Goal: Task Accomplishment & Management: Manage account settings

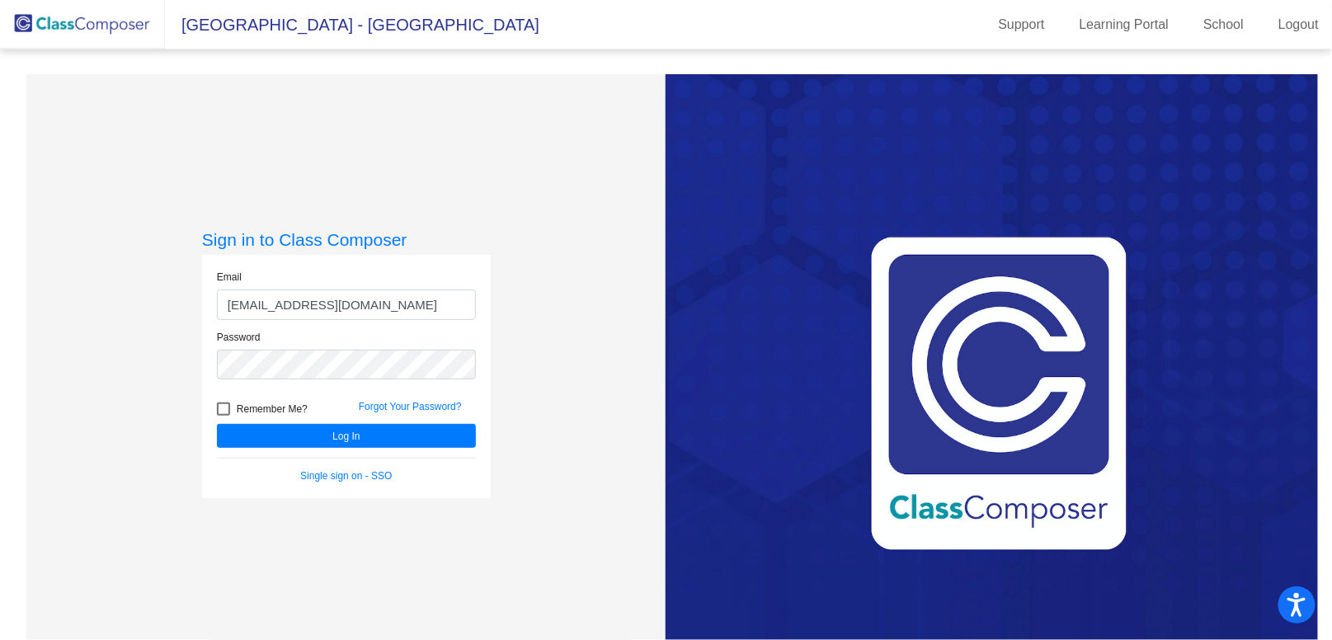
click at [217, 424] on button "Log In" at bounding box center [346, 436] width 259 height 24
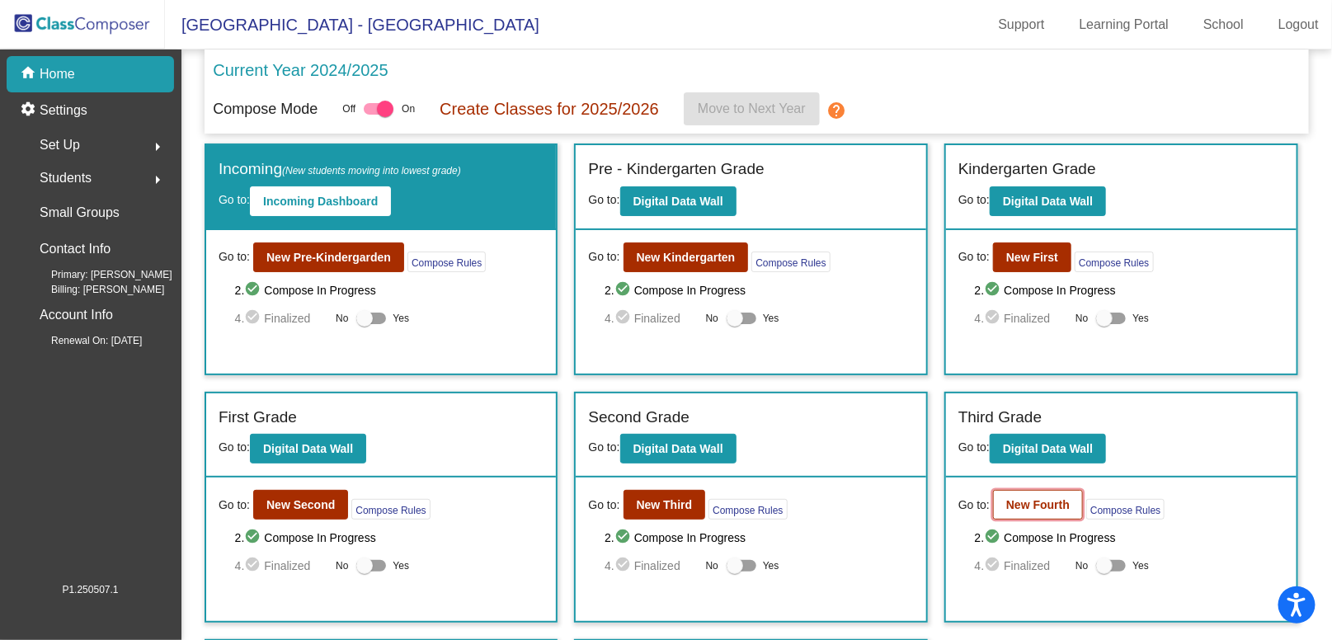
click at [1050, 505] on b "New Fourth" at bounding box center [1038, 504] width 64 height 13
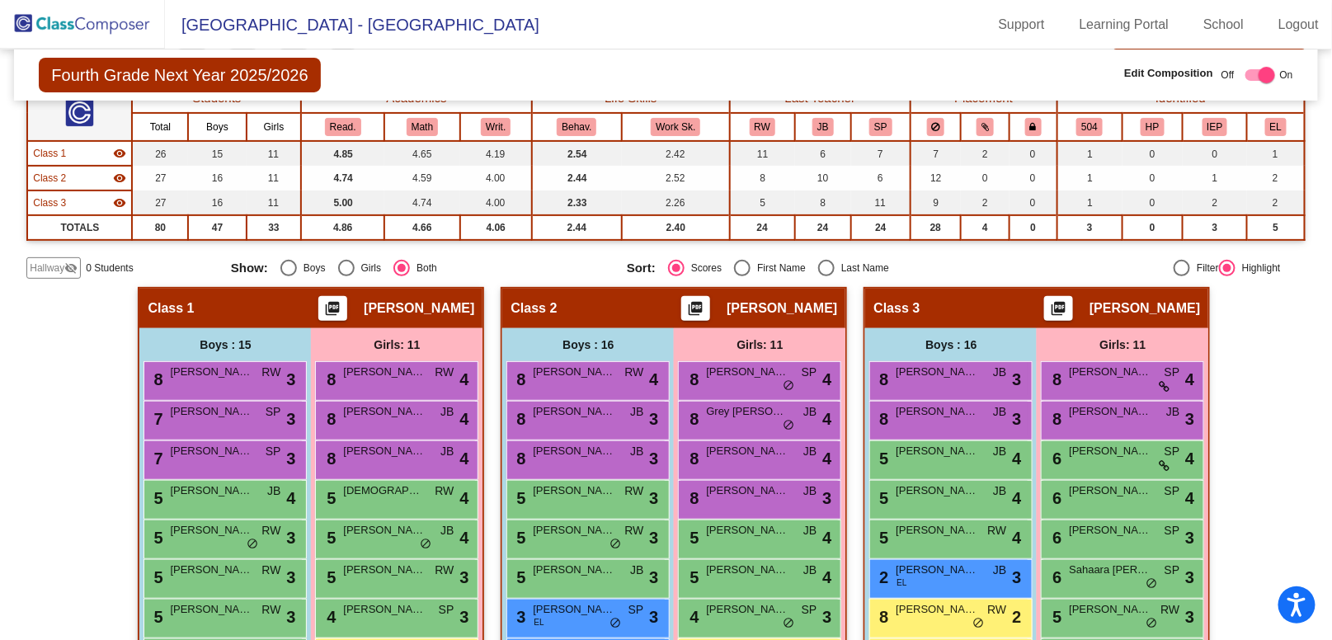
scroll to position [151, 0]
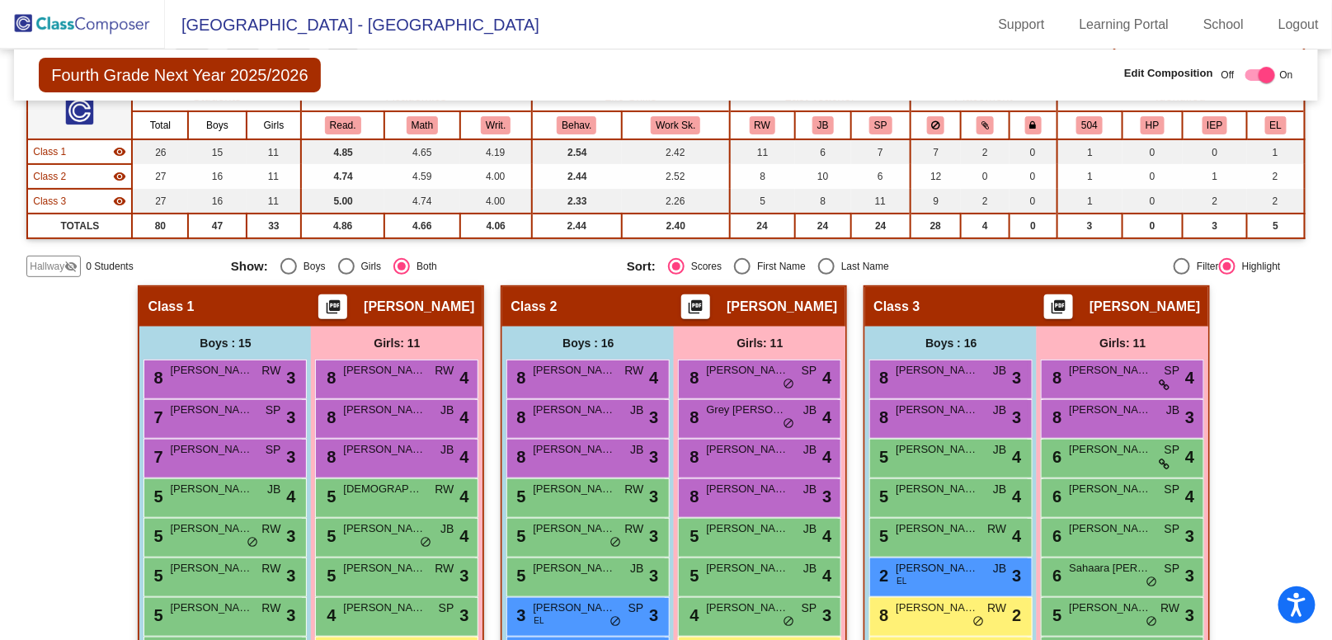
click at [92, 23] on img at bounding box center [82, 24] width 165 height 49
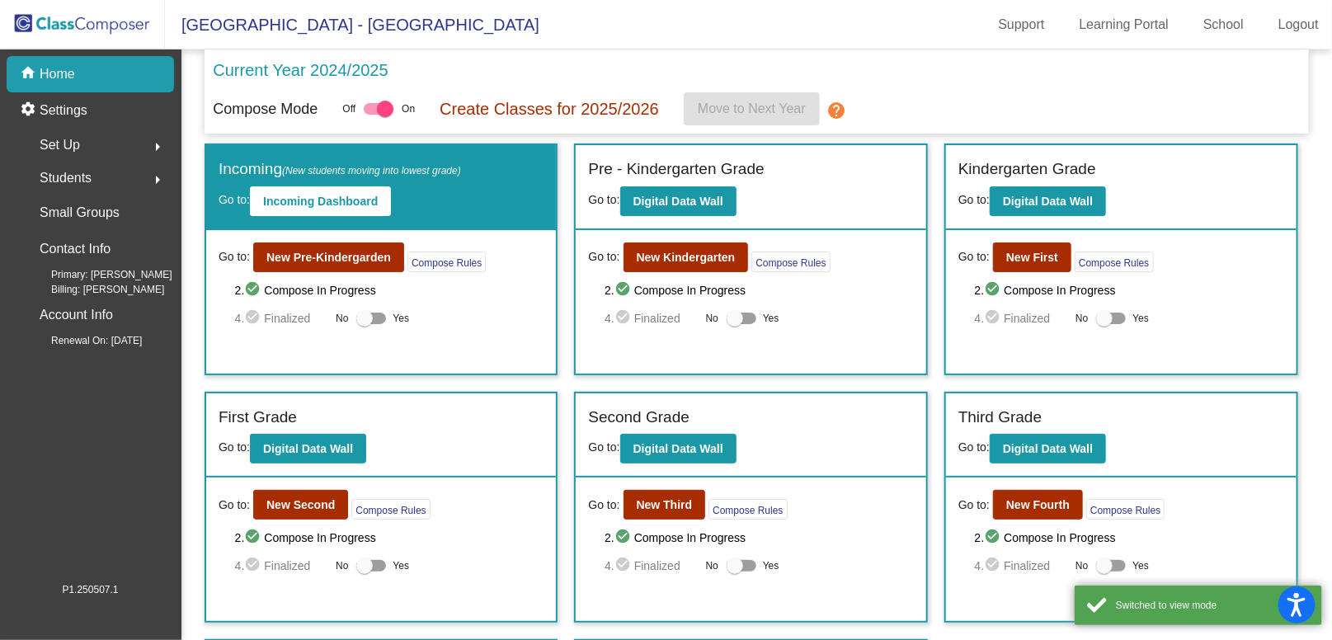
scroll to position [223, 0]
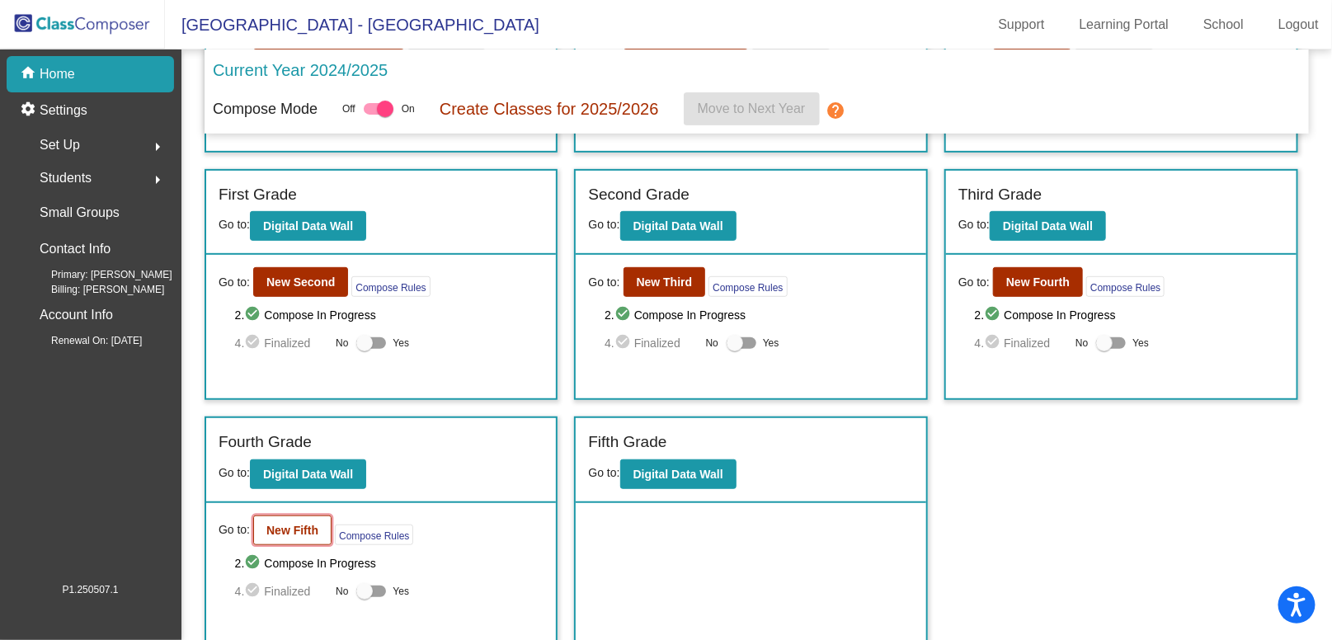
click at [293, 515] on button "New Fifth" at bounding box center [292, 530] width 78 height 30
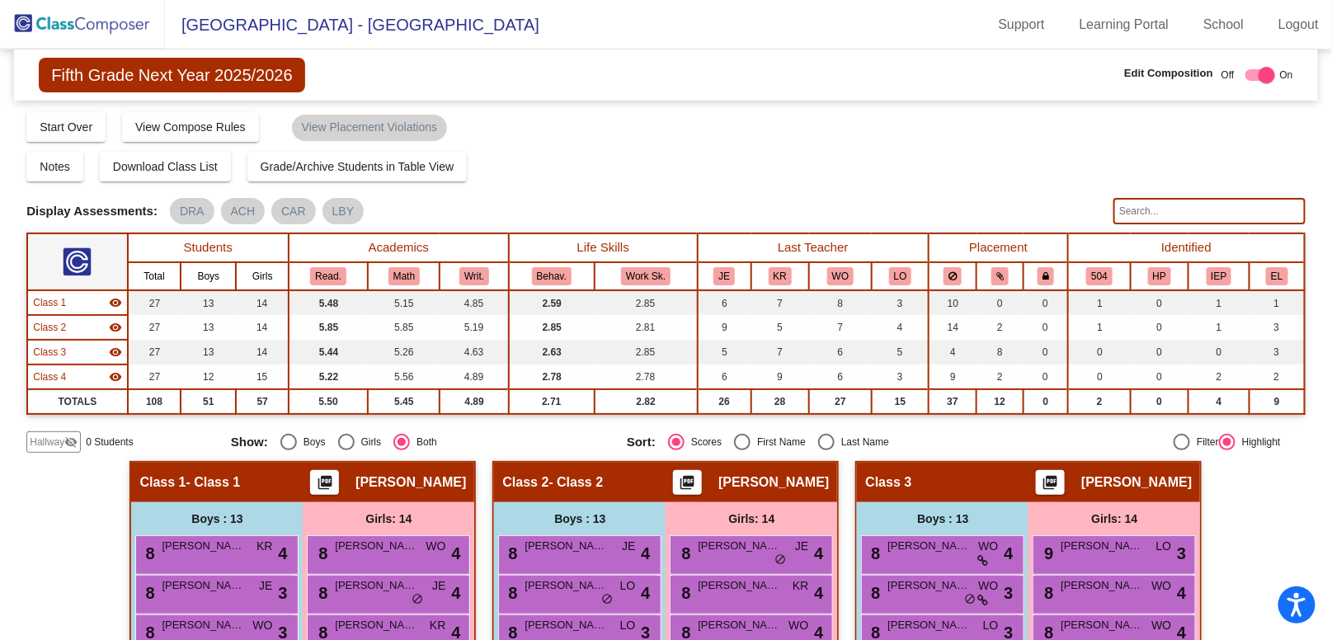
click at [1140, 200] on input "text" at bounding box center [1209, 211] width 192 height 26
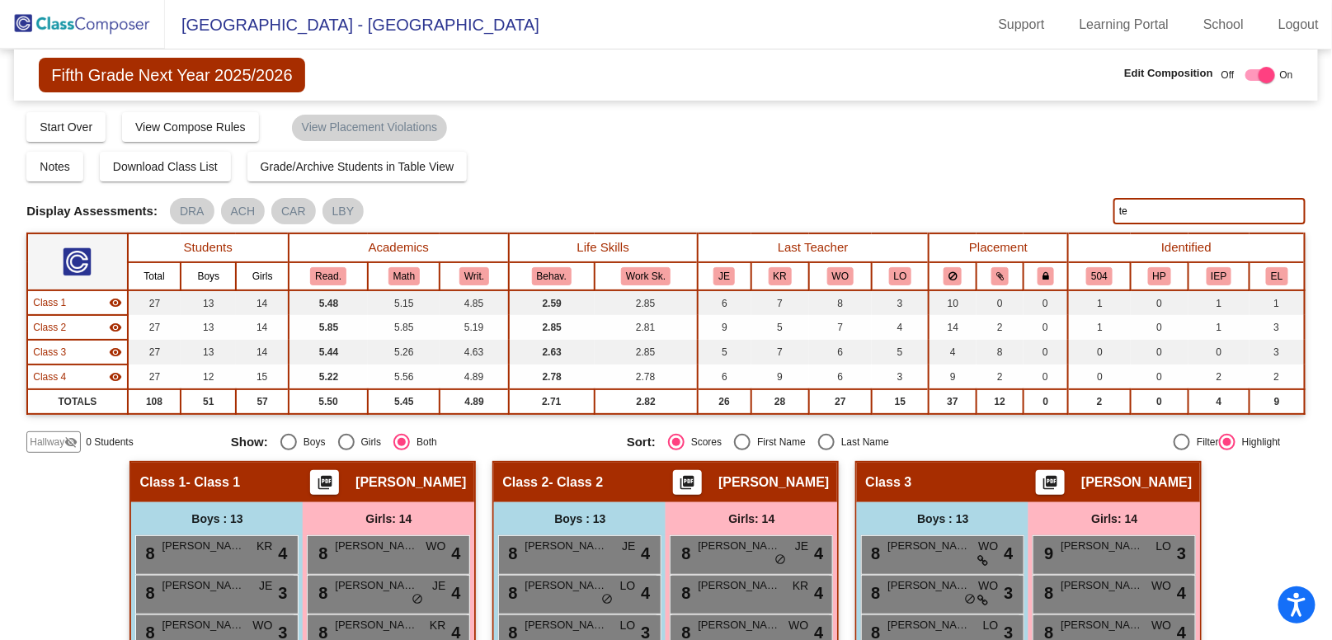
type input "t"
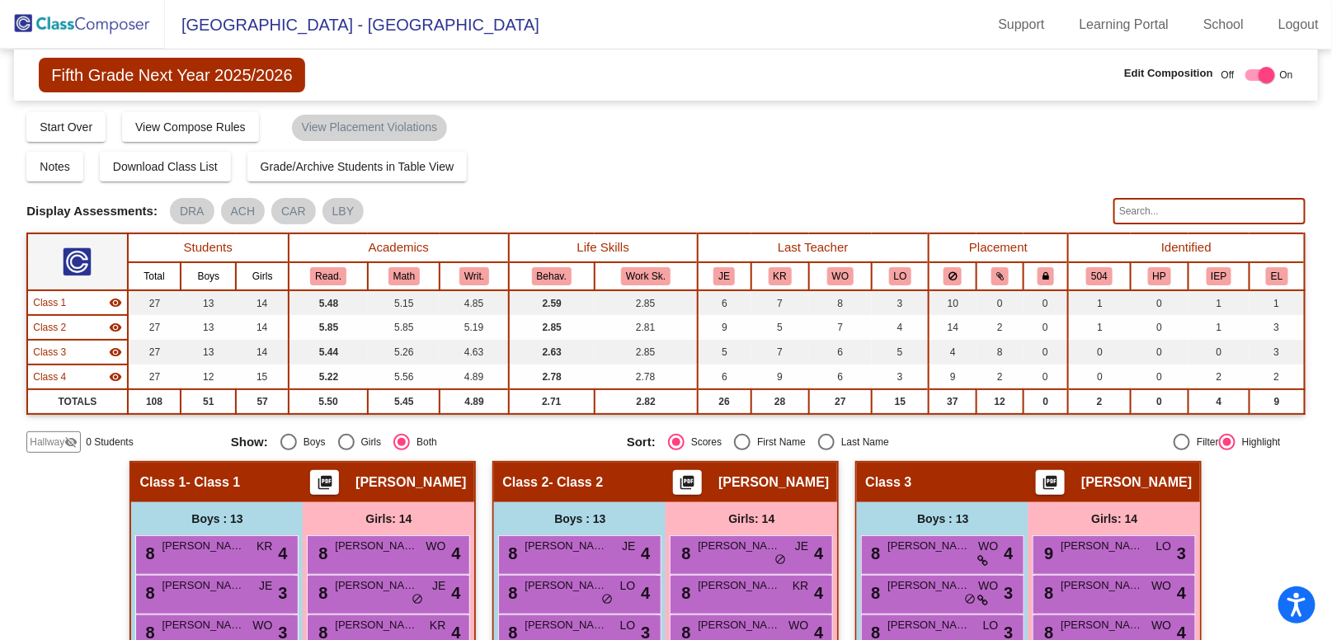
click at [50, 24] on img at bounding box center [82, 24] width 165 height 49
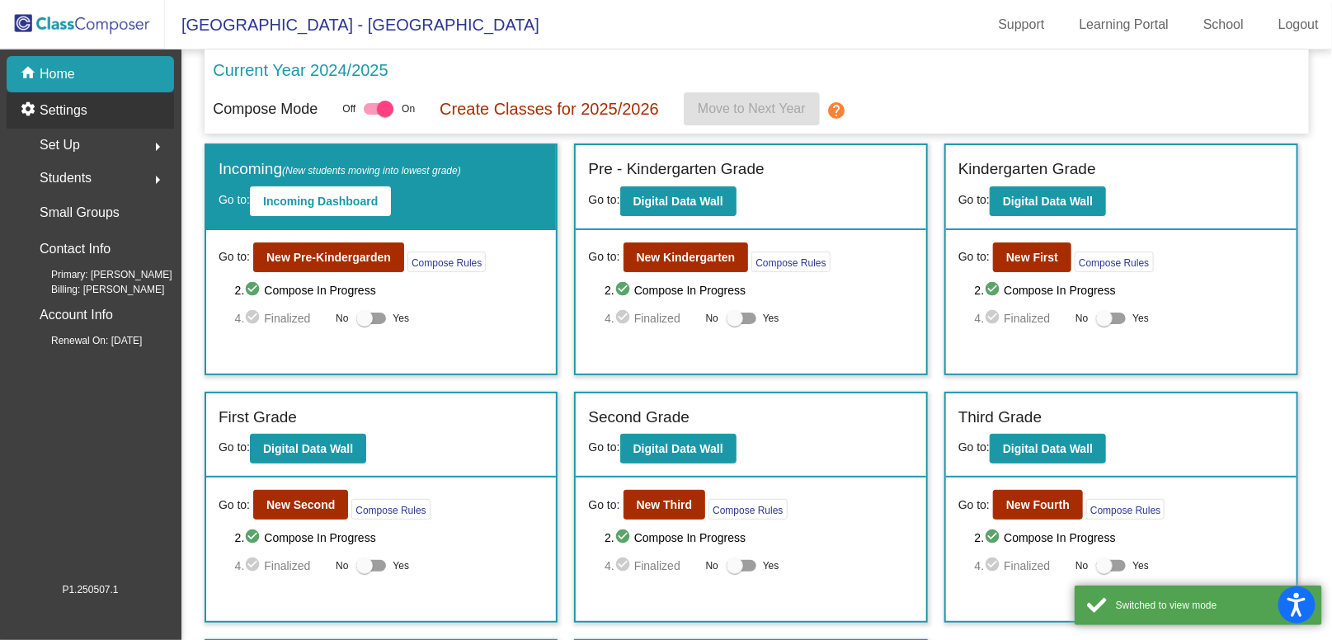
click at [79, 121] on div "settings Settings" at bounding box center [90, 110] width 167 height 36
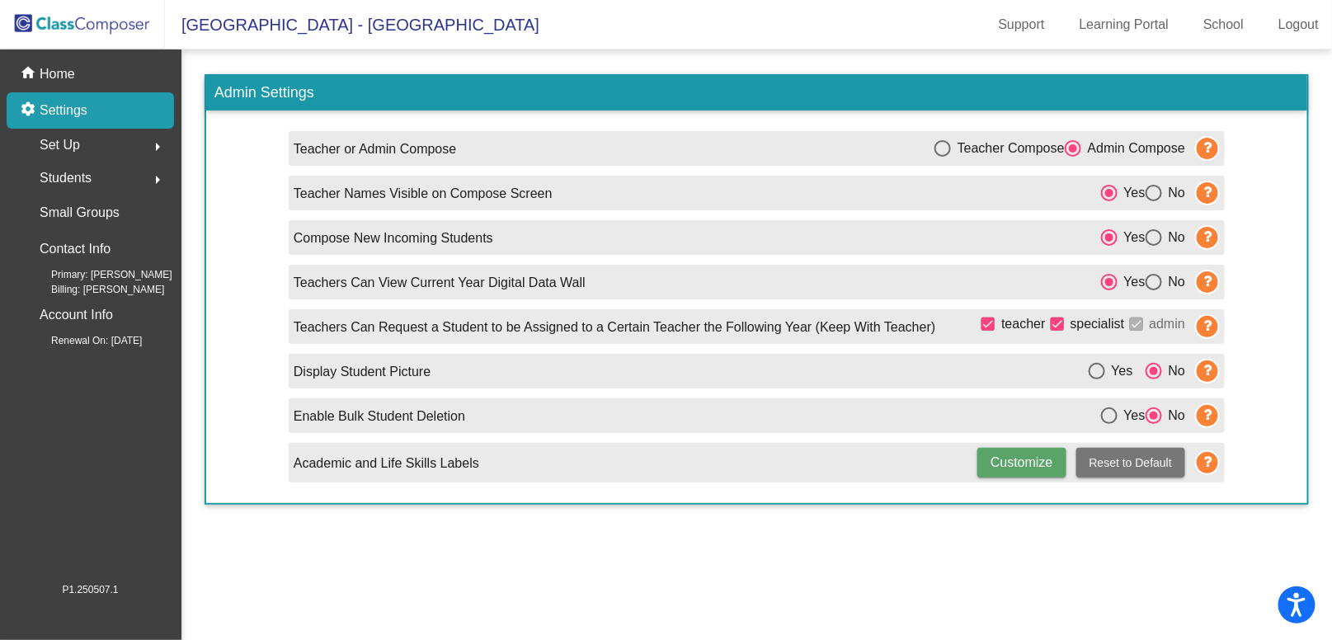
click at [94, 154] on div "Set Up arrow_right" at bounding box center [95, 145] width 158 height 33
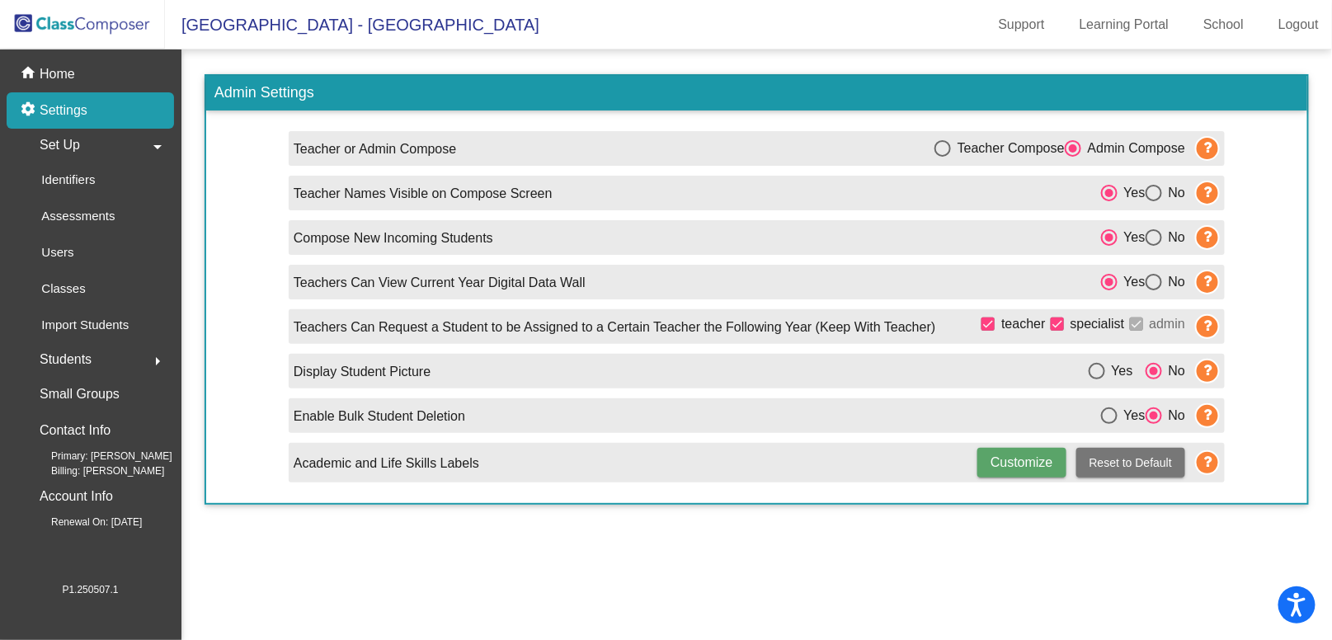
click at [87, 36] on img at bounding box center [82, 24] width 165 height 49
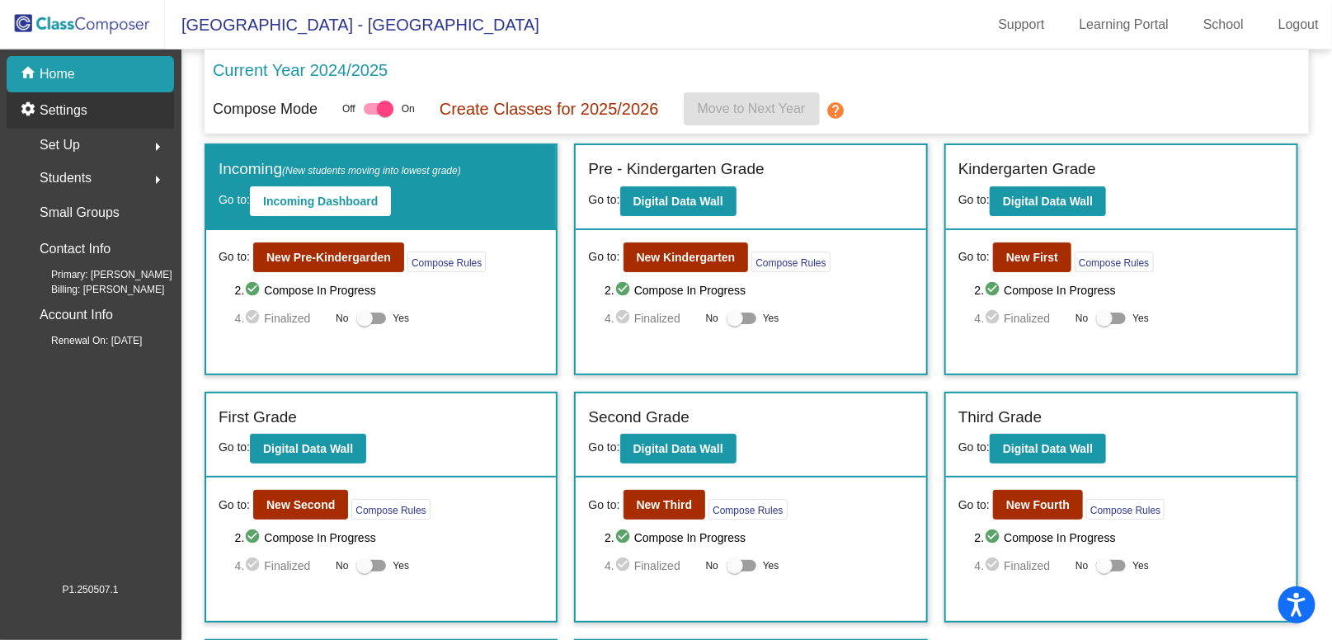
click at [115, 117] on div "settings Settings" at bounding box center [90, 110] width 167 height 36
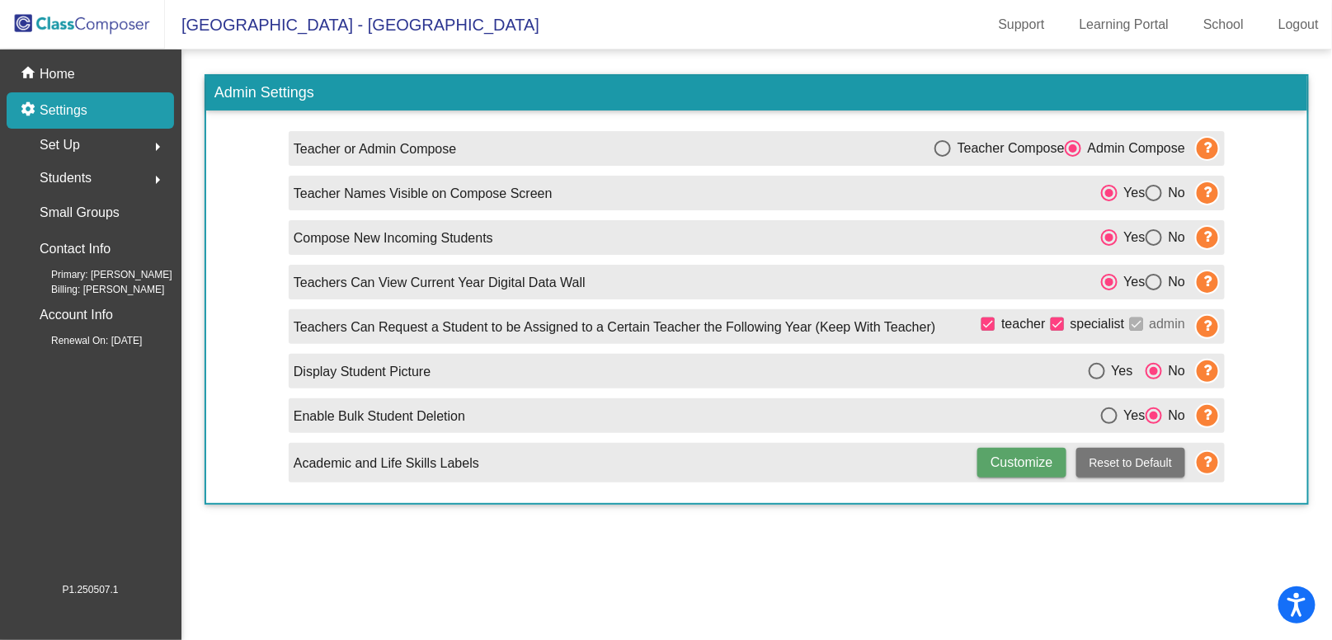
click at [119, 174] on div "Students arrow_right" at bounding box center [95, 178] width 158 height 33
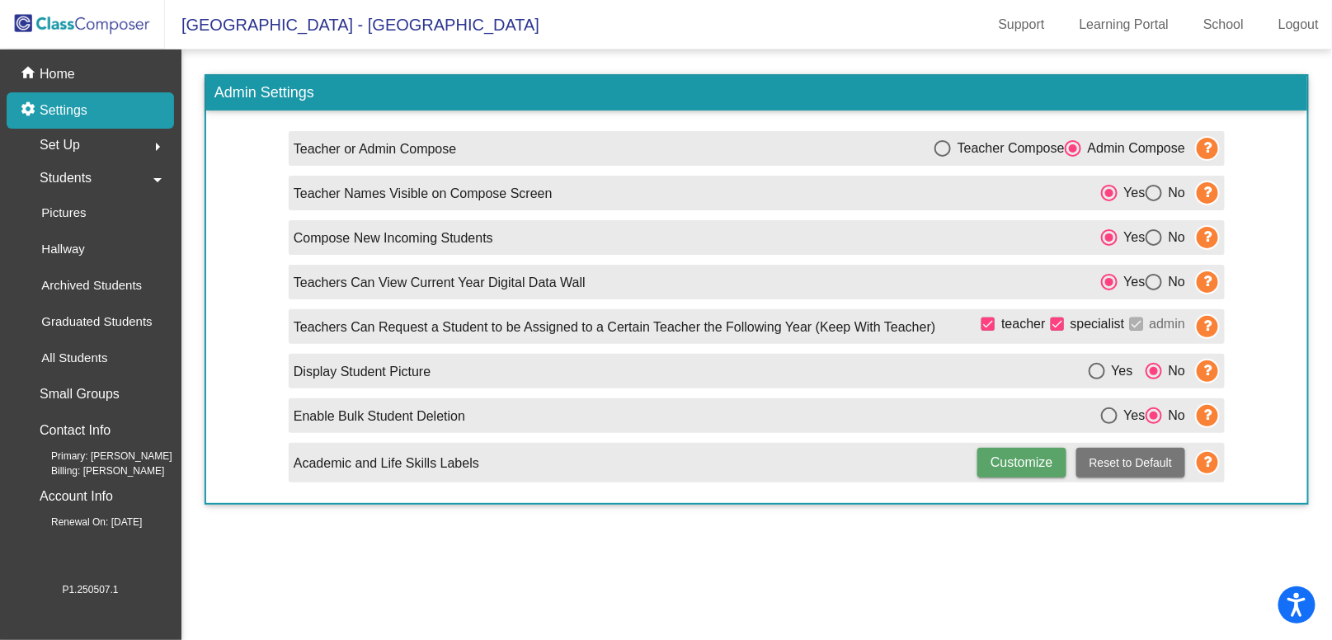
click at [123, 152] on div "Set Up arrow_right" at bounding box center [95, 145] width 158 height 33
click at [109, 68] on div "home Home" at bounding box center [90, 74] width 167 height 36
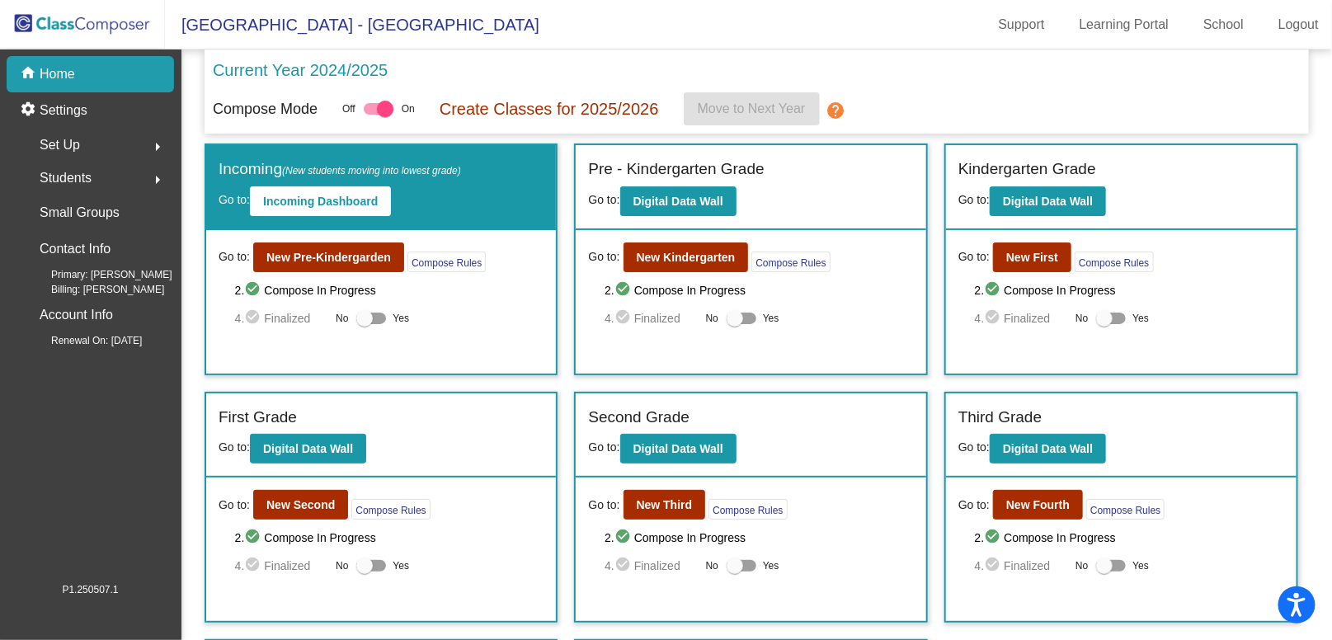
click at [152, 143] on mat-icon "arrow_right" at bounding box center [158, 147] width 20 height 20
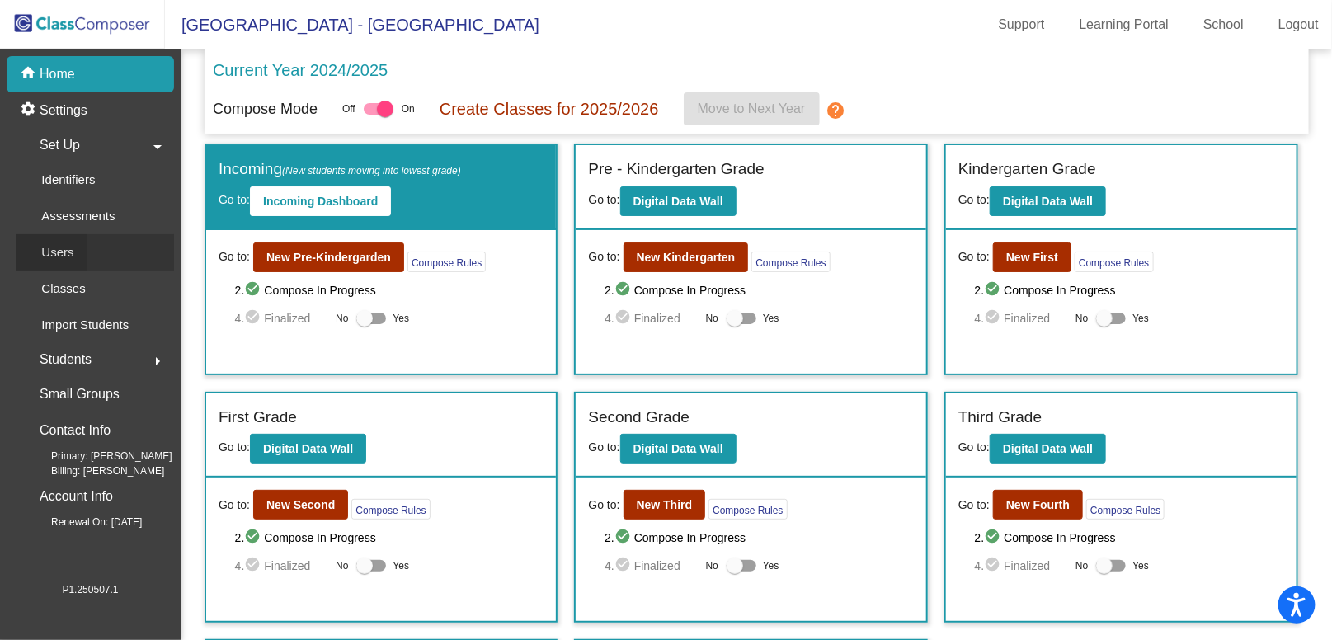
click at [104, 246] on link "Users" at bounding box center [95, 252] width 158 height 36
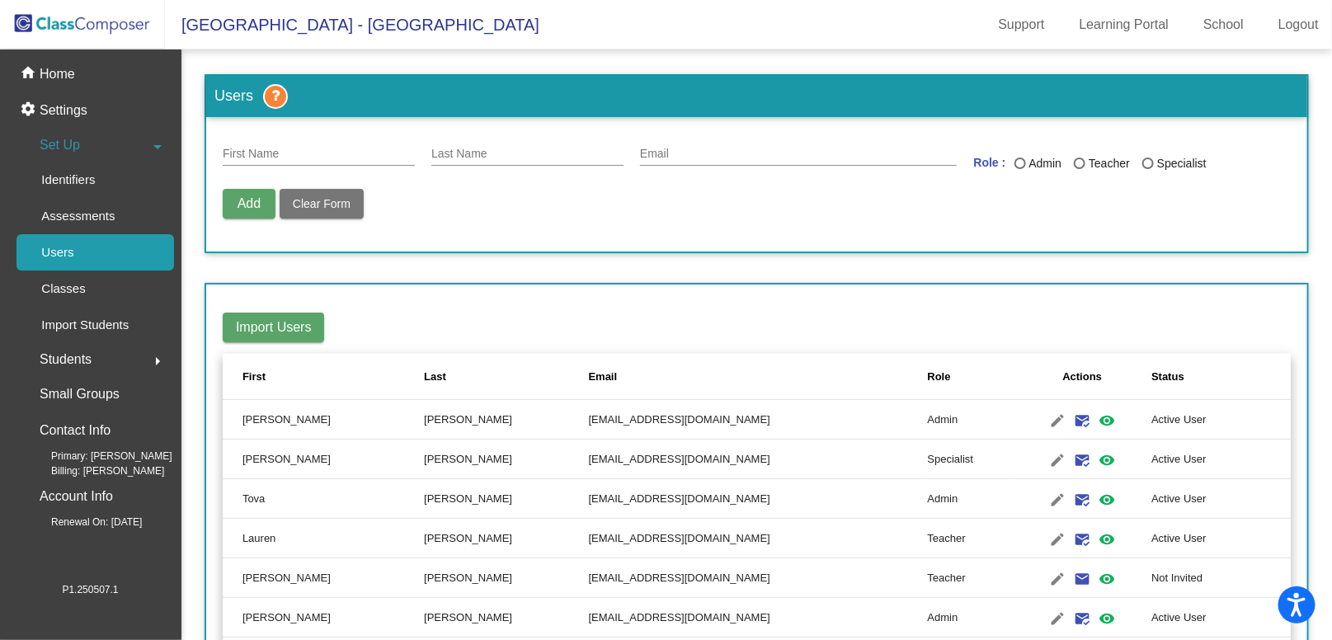
click at [357, 146] on div "First Name" at bounding box center [319, 150] width 192 height 32
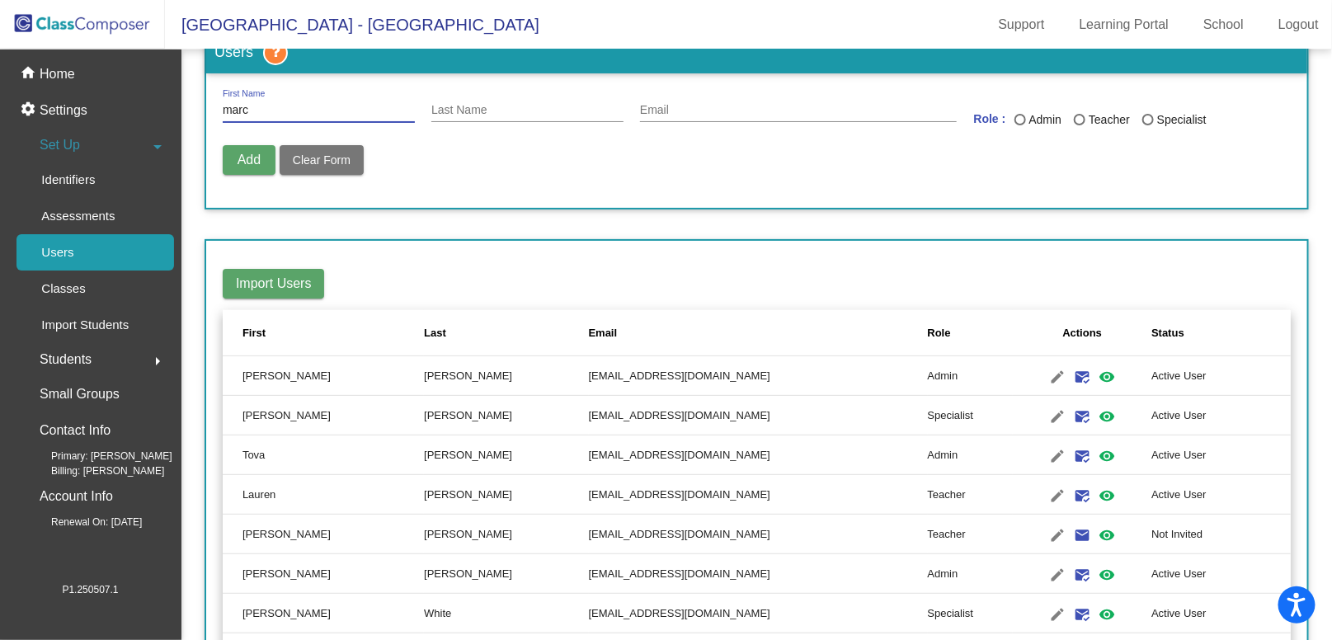
scroll to position [71, 0]
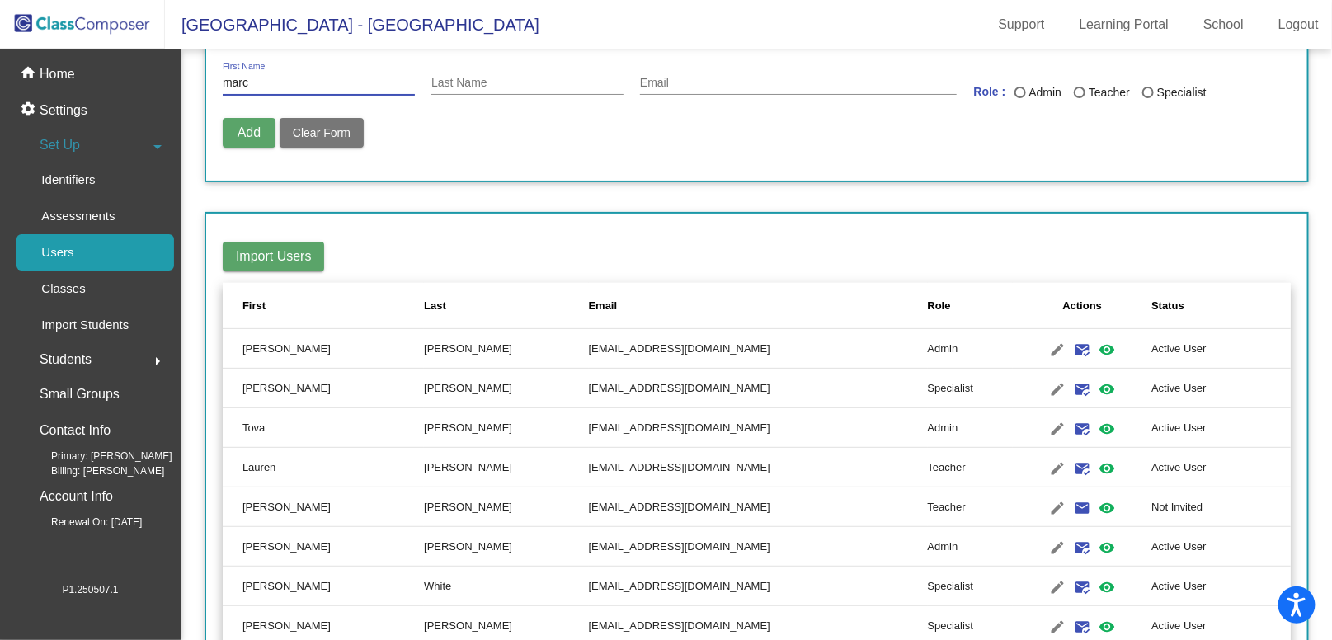
type input "marc"
click at [638, 421] on td "[EMAIL_ADDRESS][DOMAIN_NAME]" at bounding box center [758, 428] width 339 height 40
click at [1072, 388] on mat-icon "mark_email_read" at bounding box center [1082, 389] width 20 height 20
click at [112, 26] on img at bounding box center [82, 24] width 165 height 49
